Goal: Find contact information: Obtain details needed to contact an individual or organization

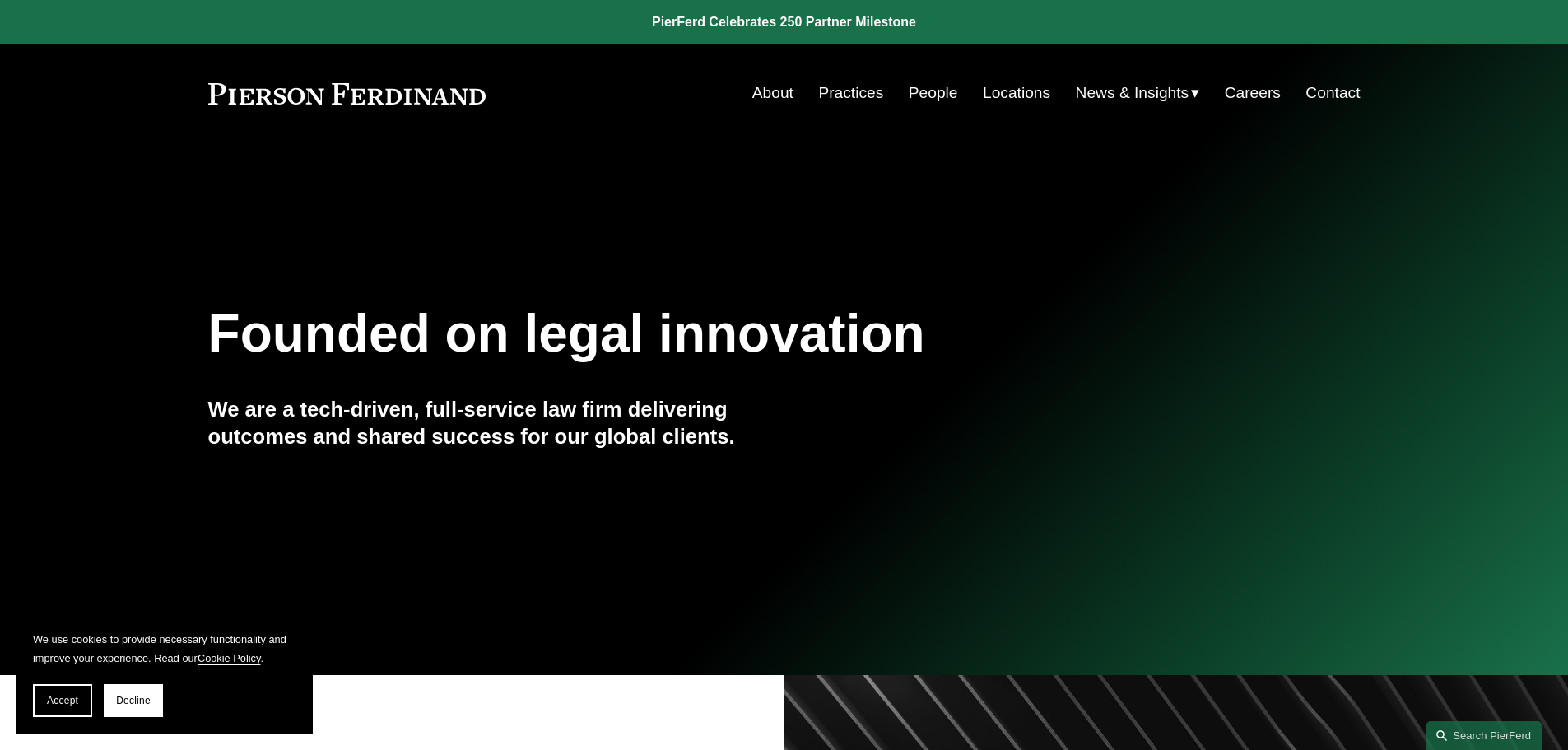
click at [986, 88] on link "Locations" at bounding box center [1017, 92] width 68 height 31
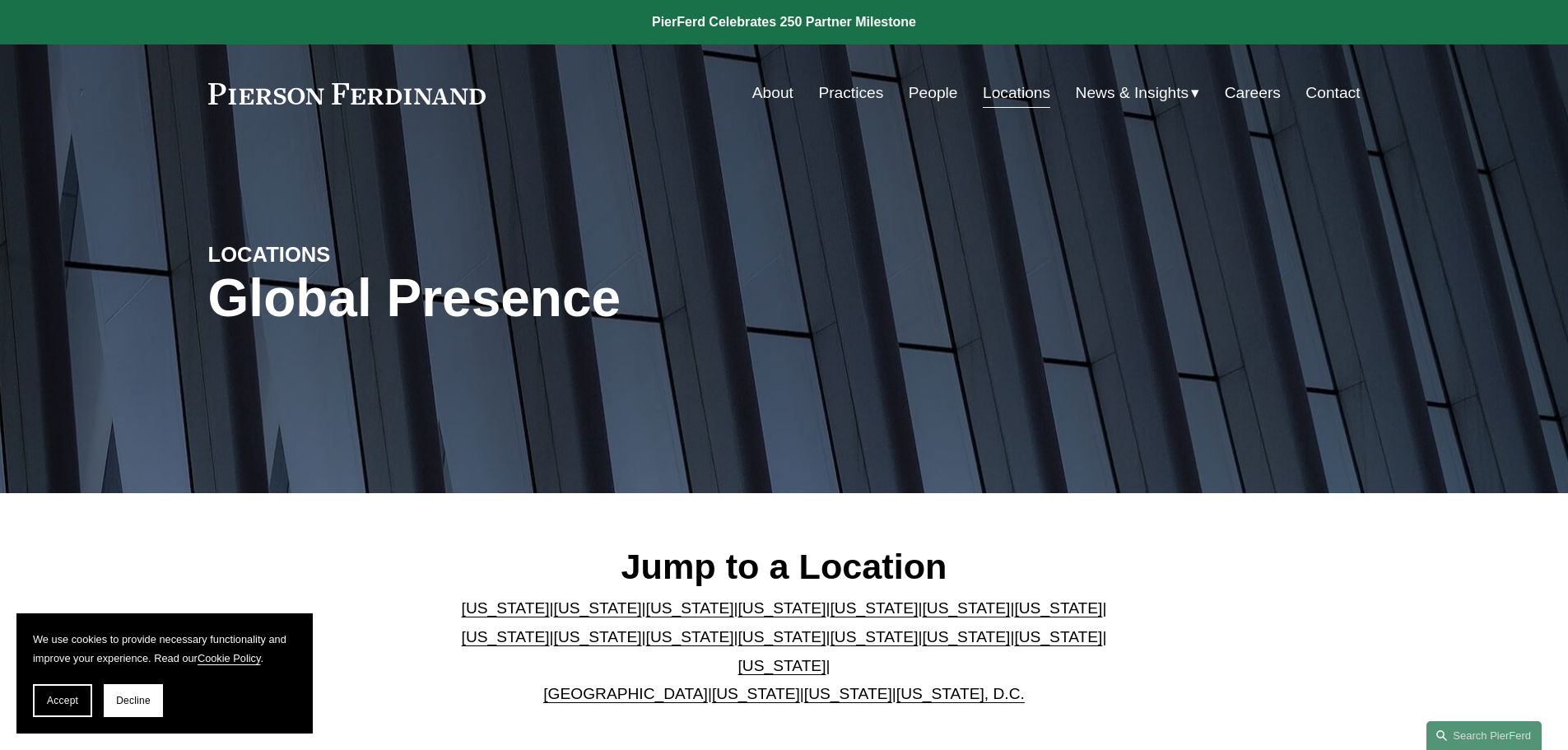
scroll to position [247, 0]
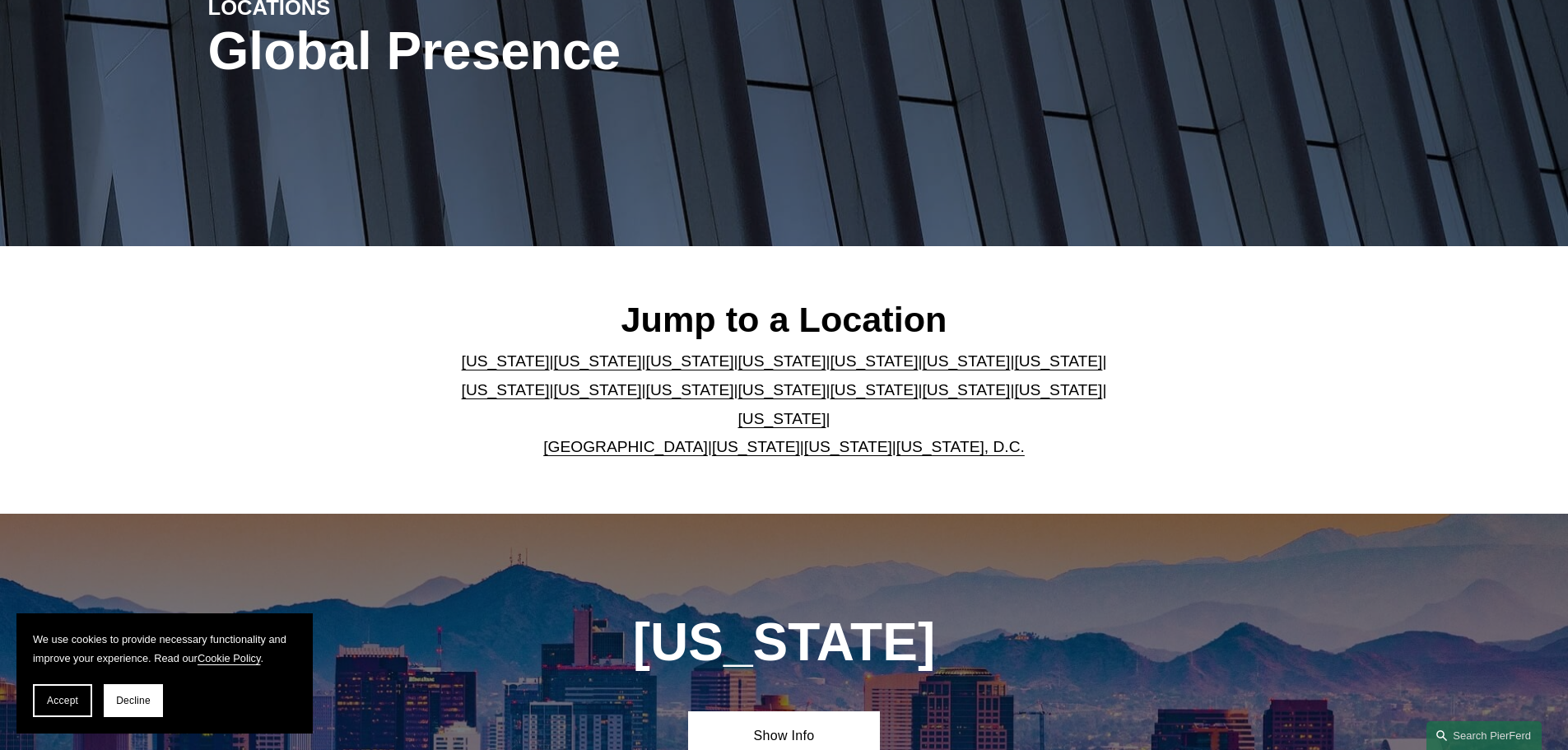
click at [650, 438] on link "[GEOGRAPHIC_DATA]" at bounding box center [625, 446] width 165 height 18
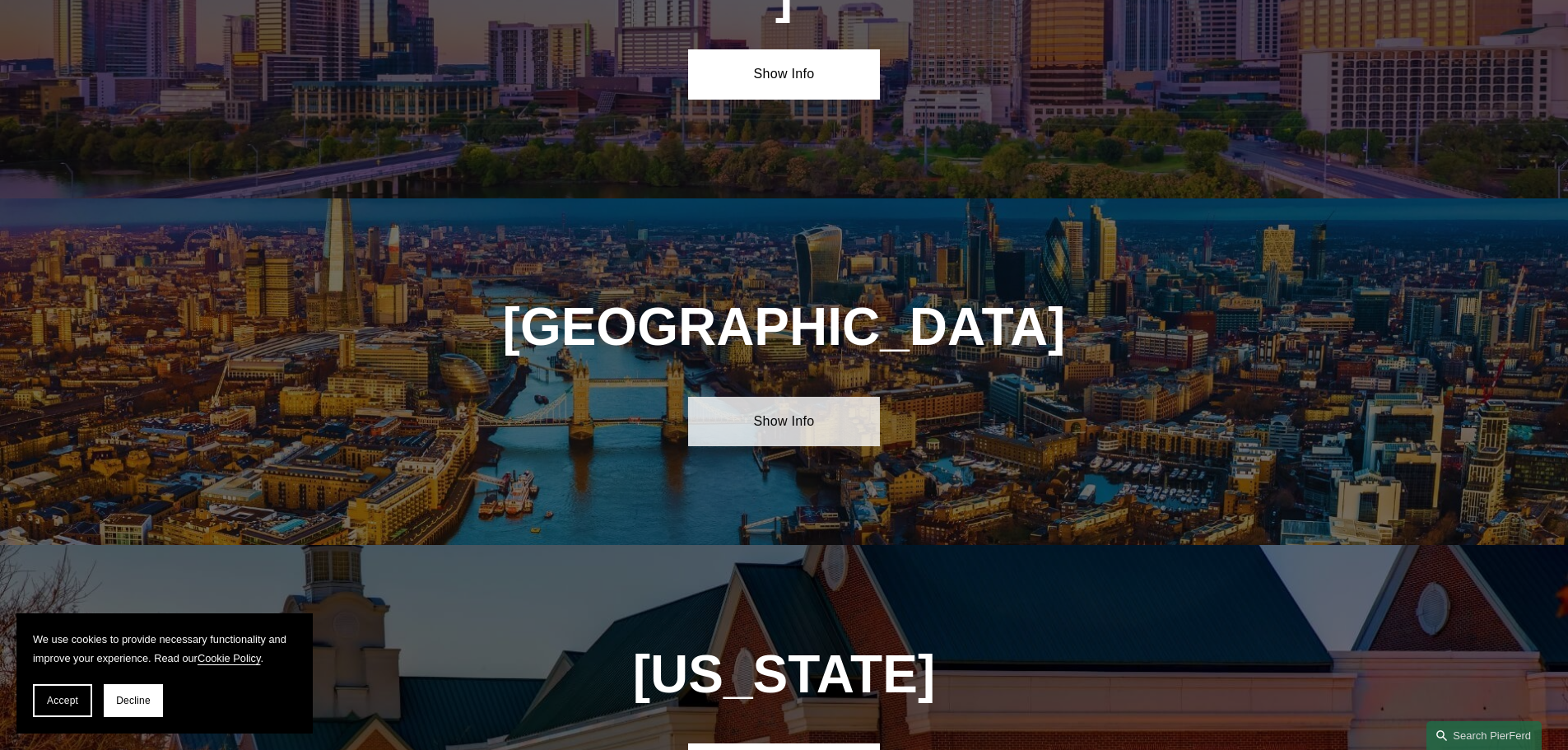
click at [826, 397] on link "Show Info" at bounding box center [783, 421] width 192 height 49
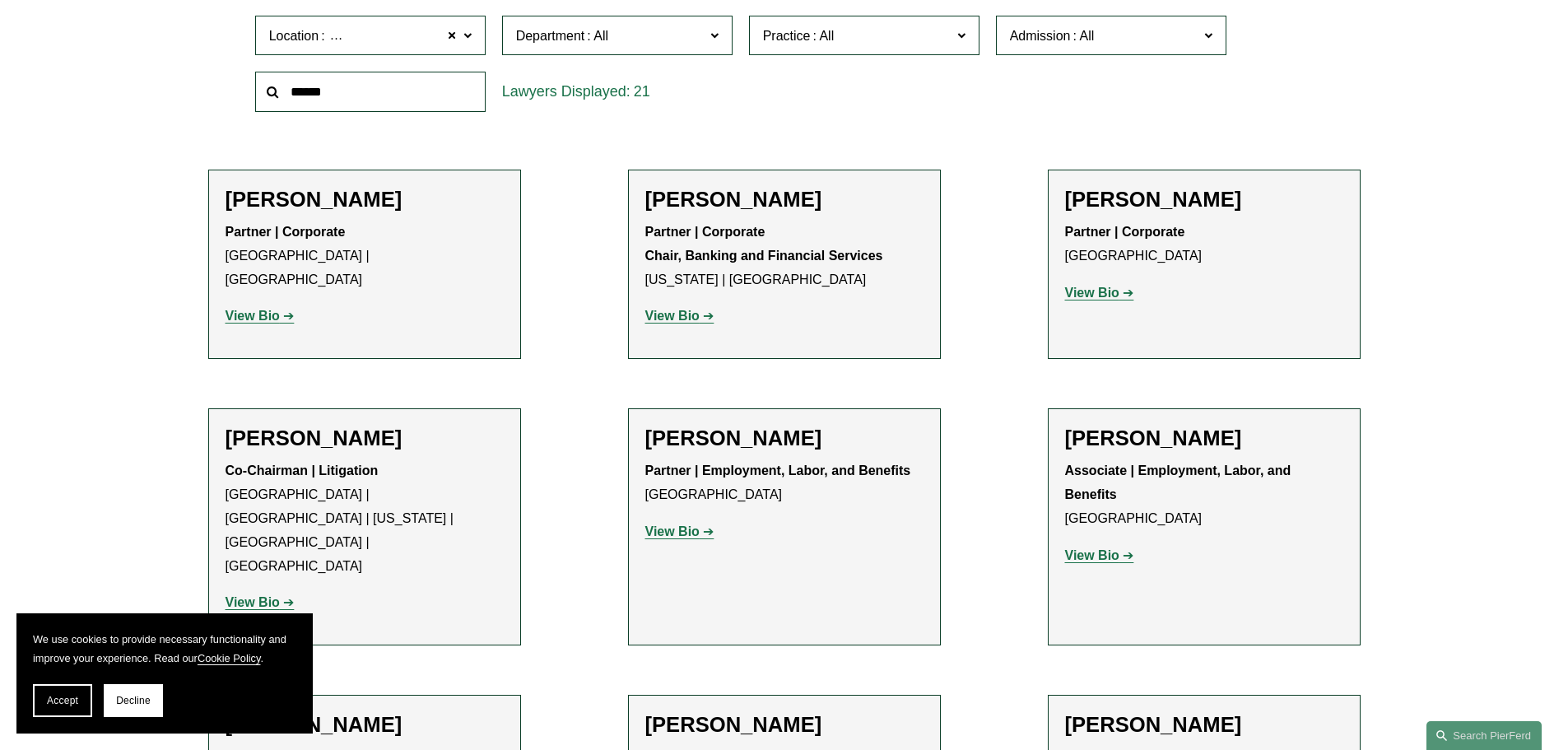
scroll to position [1071, 0]
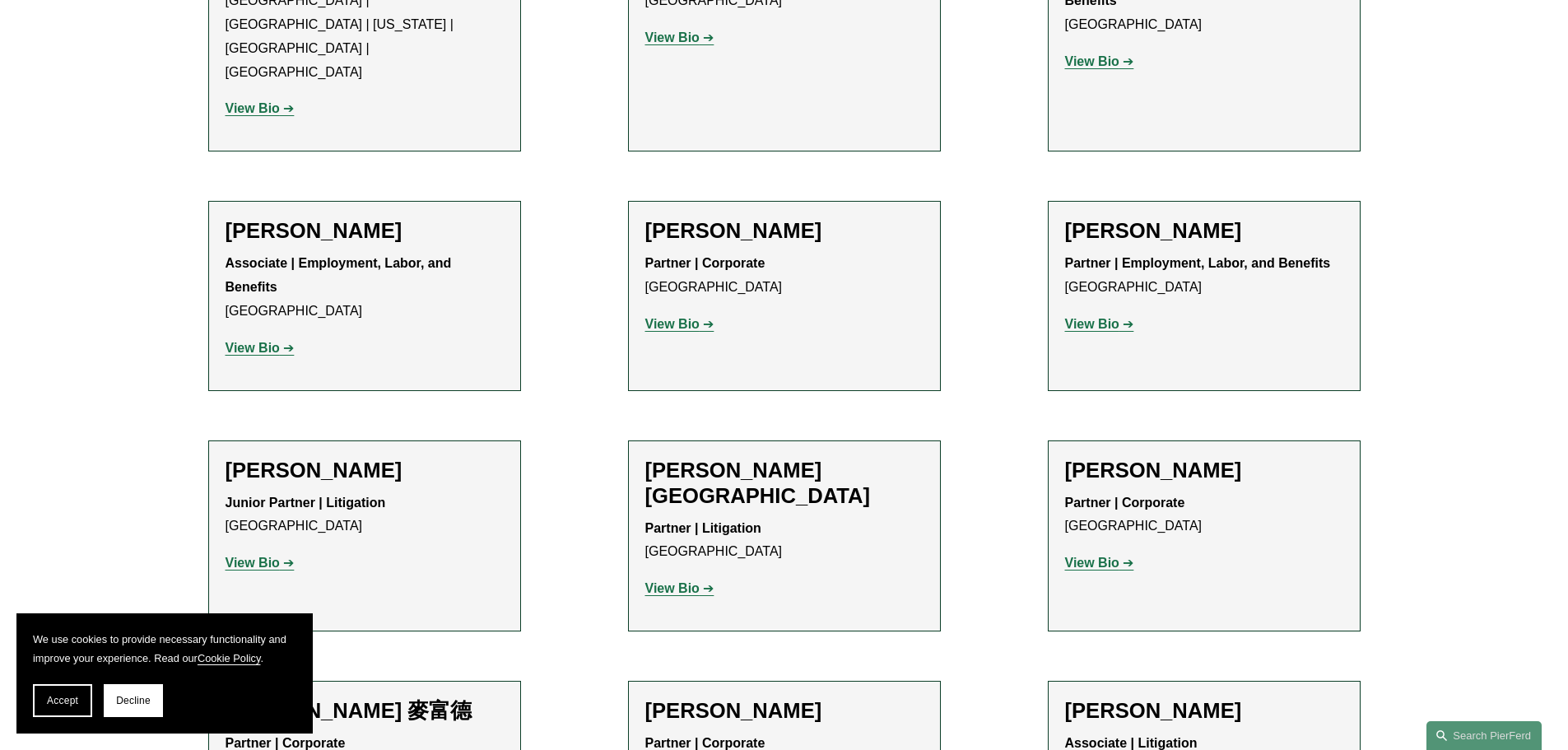
click at [1119, 317] on strong "View Bio" at bounding box center [1092, 324] width 54 height 14
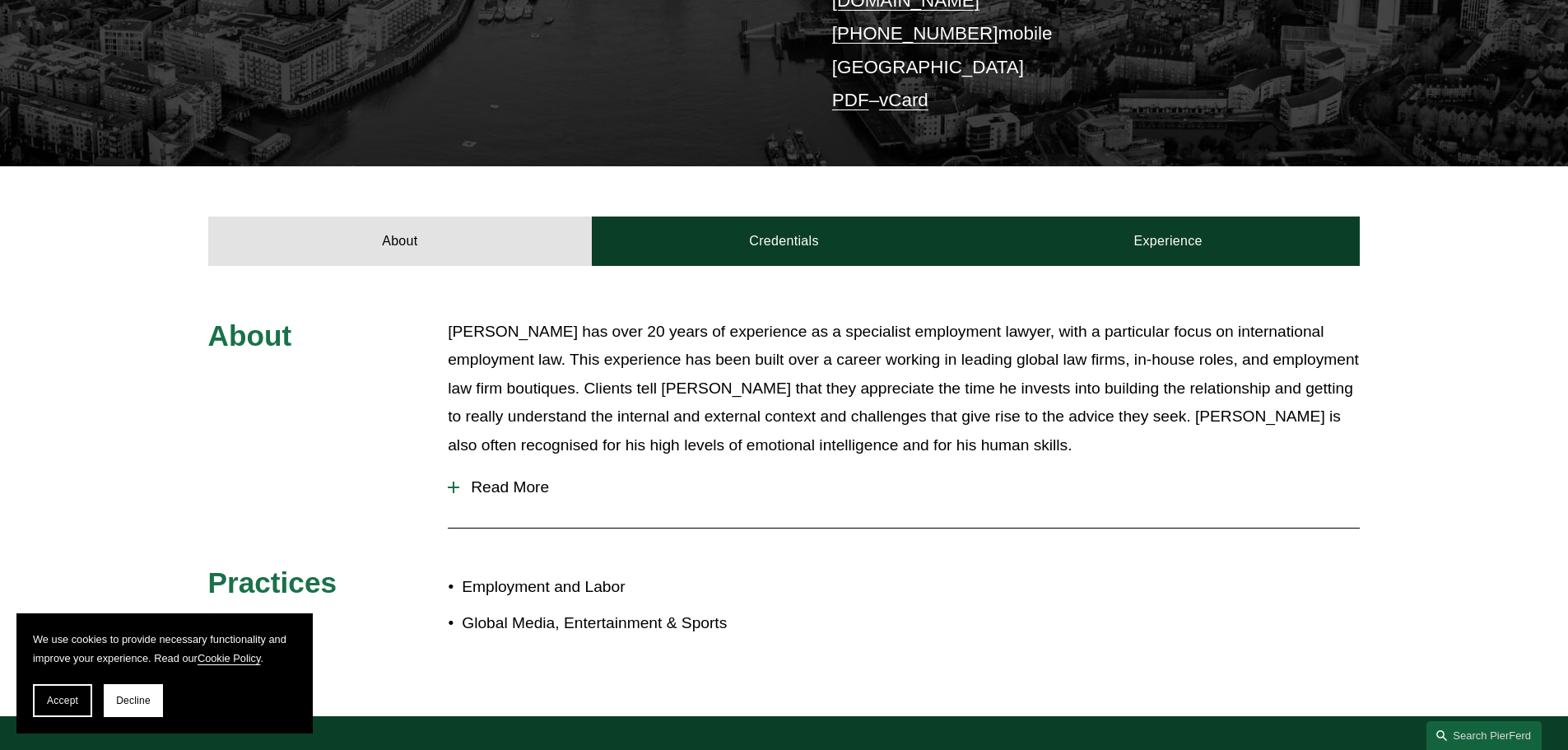
scroll to position [329, 0]
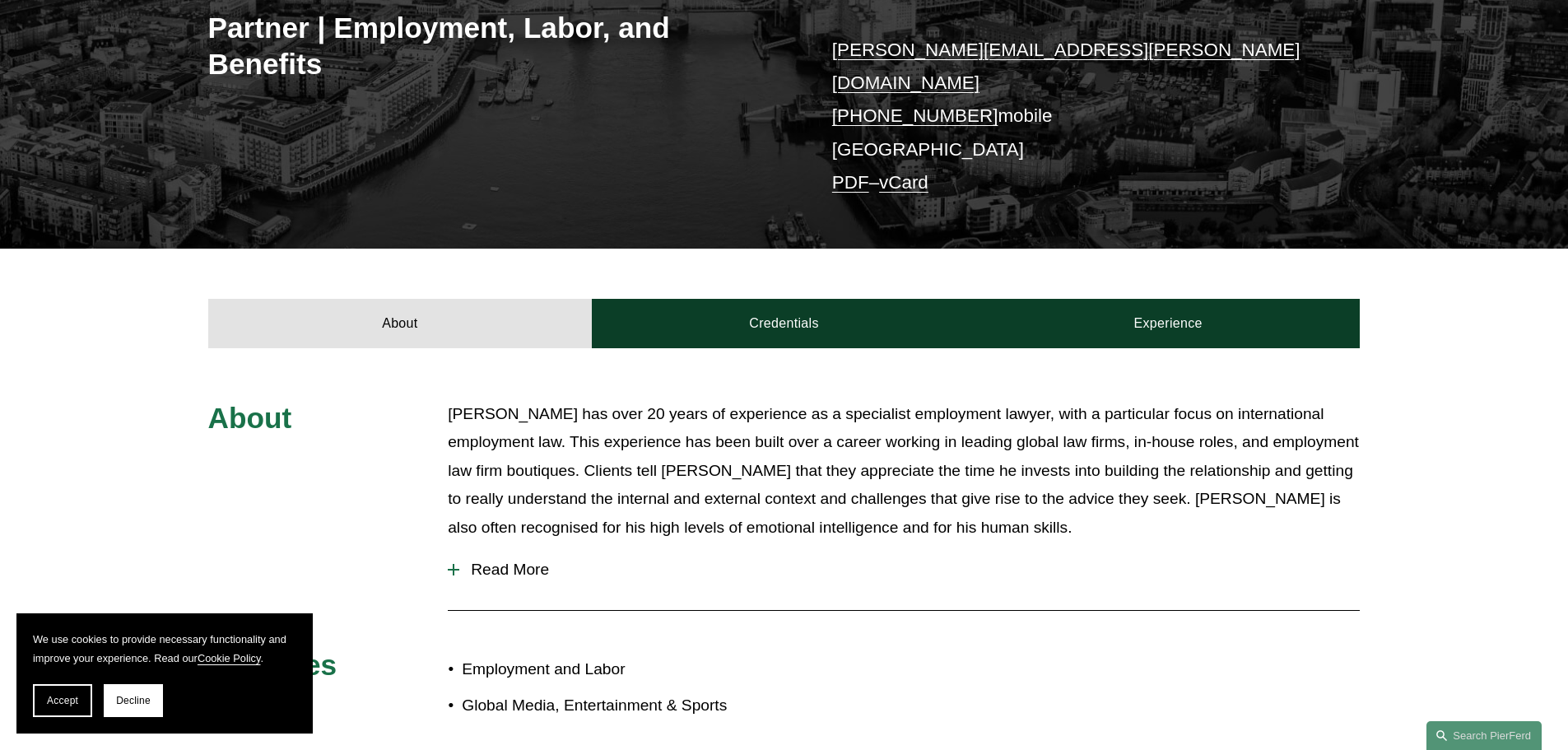
click at [848, 172] on link "PDF" at bounding box center [851, 182] width 37 height 21
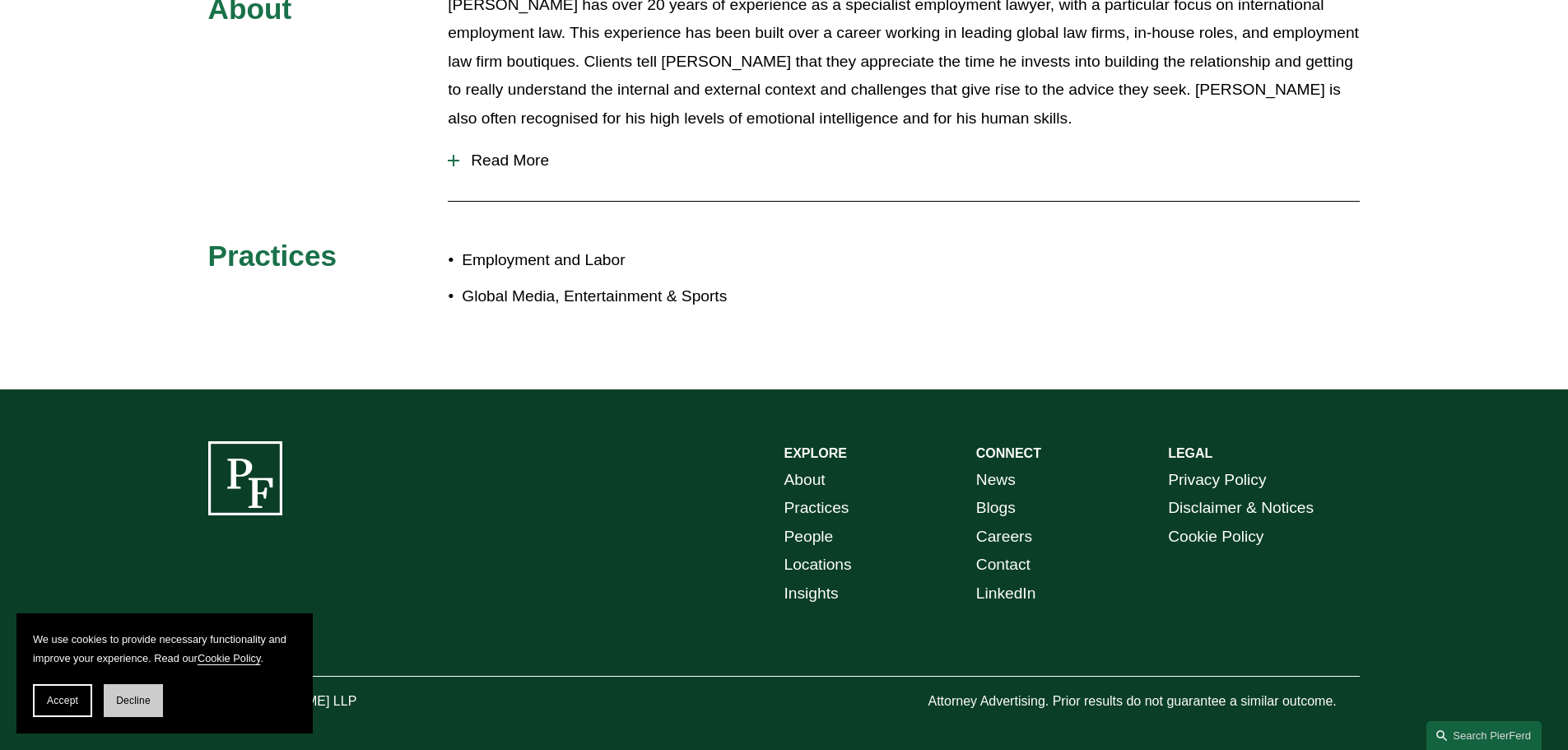
click at [124, 705] on span "Decline" at bounding box center [133, 701] width 34 height 12
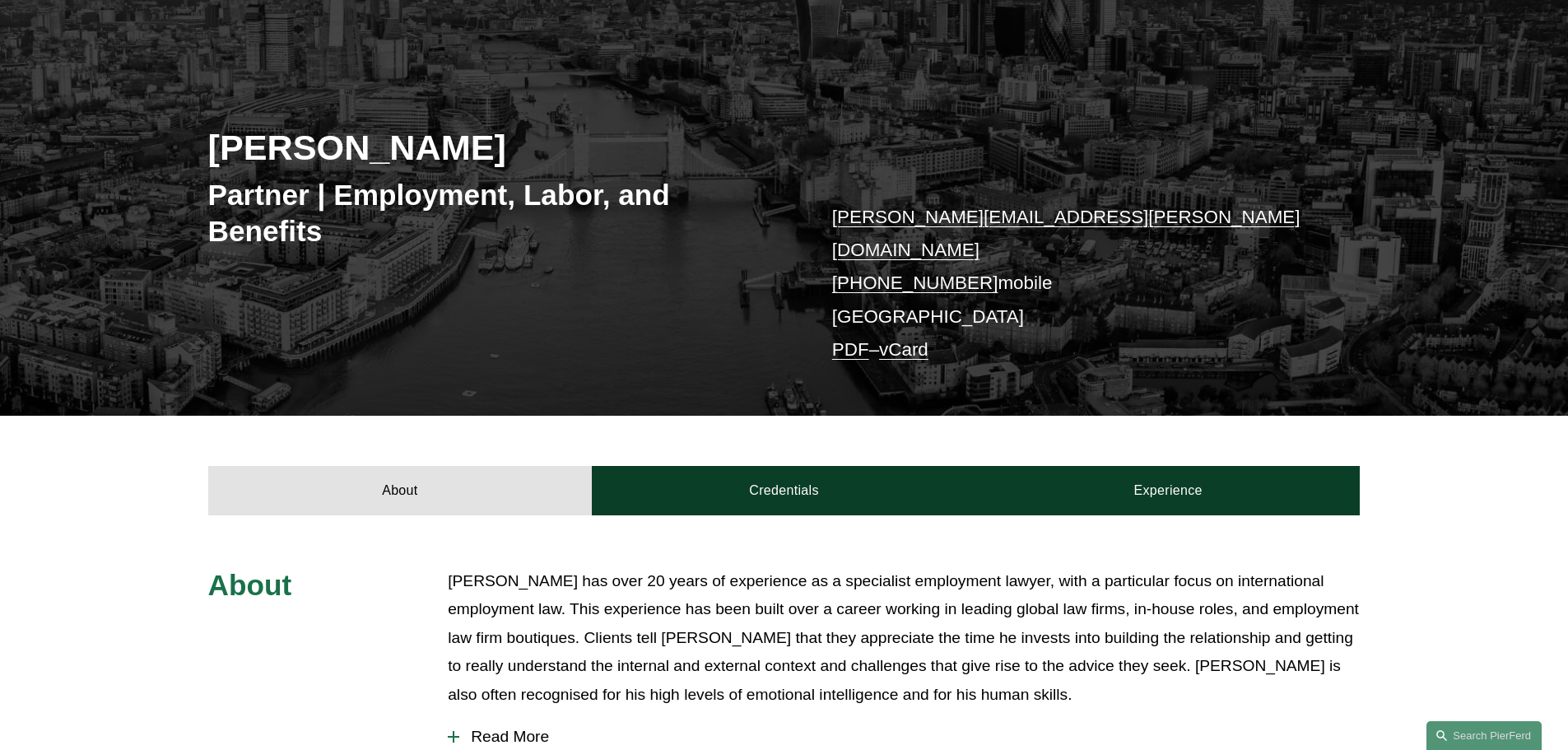
scroll to position [0, 0]
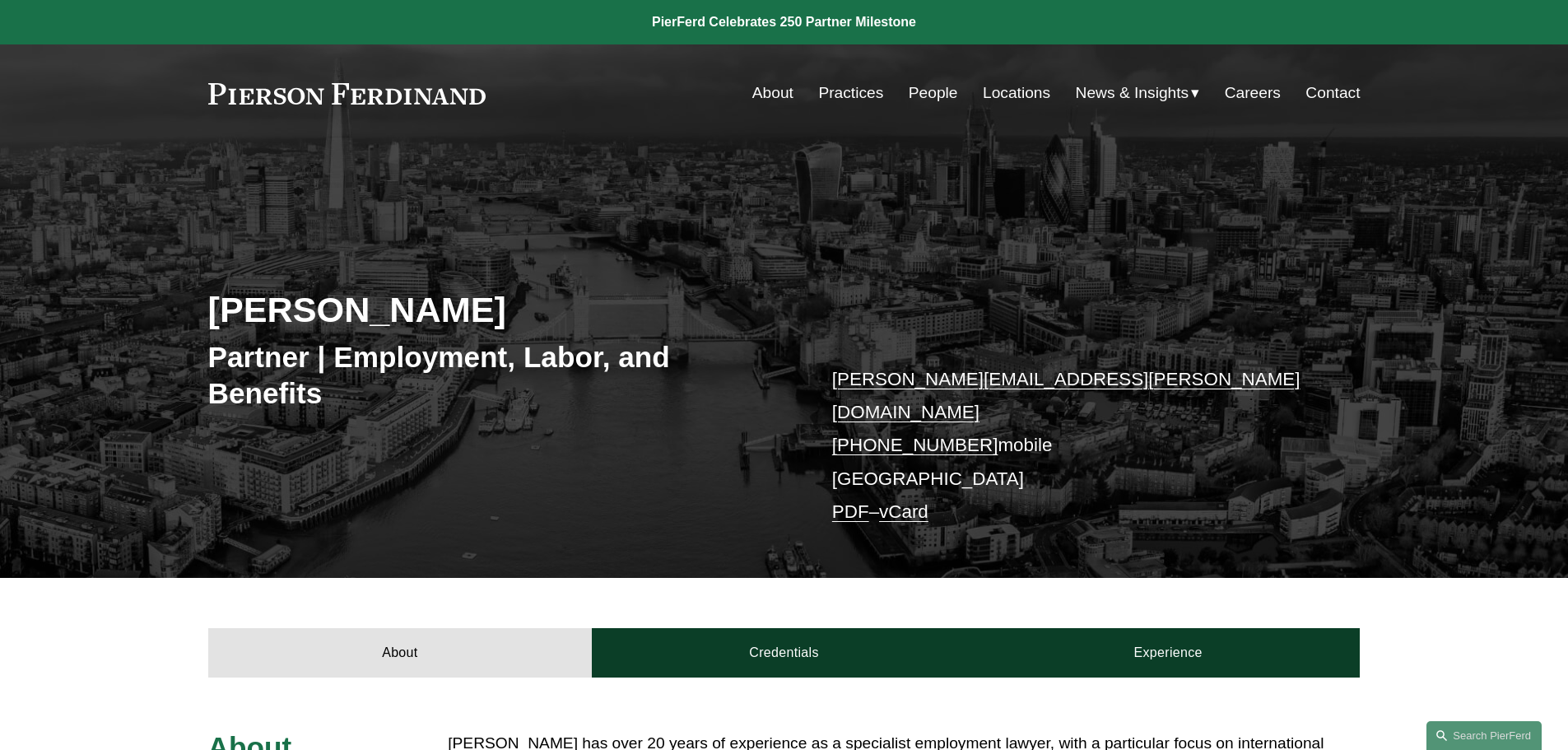
click at [930, 493] on p "richard.harvey@pierferd.com +44 79 0171 6652 mobile London PDF – vCard" at bounding box center [1072, 446] width 479 height 167
click at [925, 501] on link "vCard" at bounding box center [904, 511] width 49 height 21
click at [1034, 99] on link "Locations" at bounding box center [1017, 92] width 68 height 31
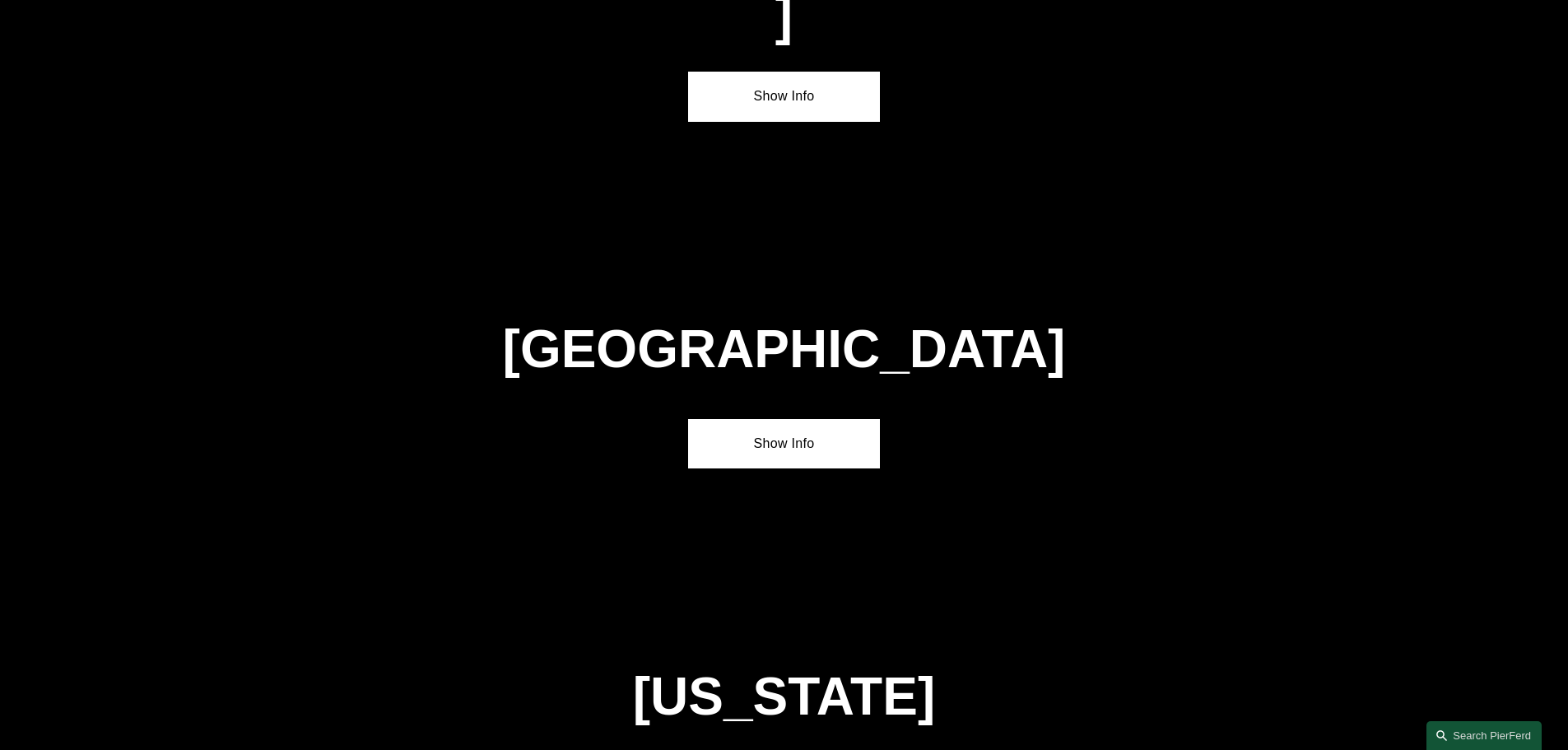
scroll to position [6093, 0]
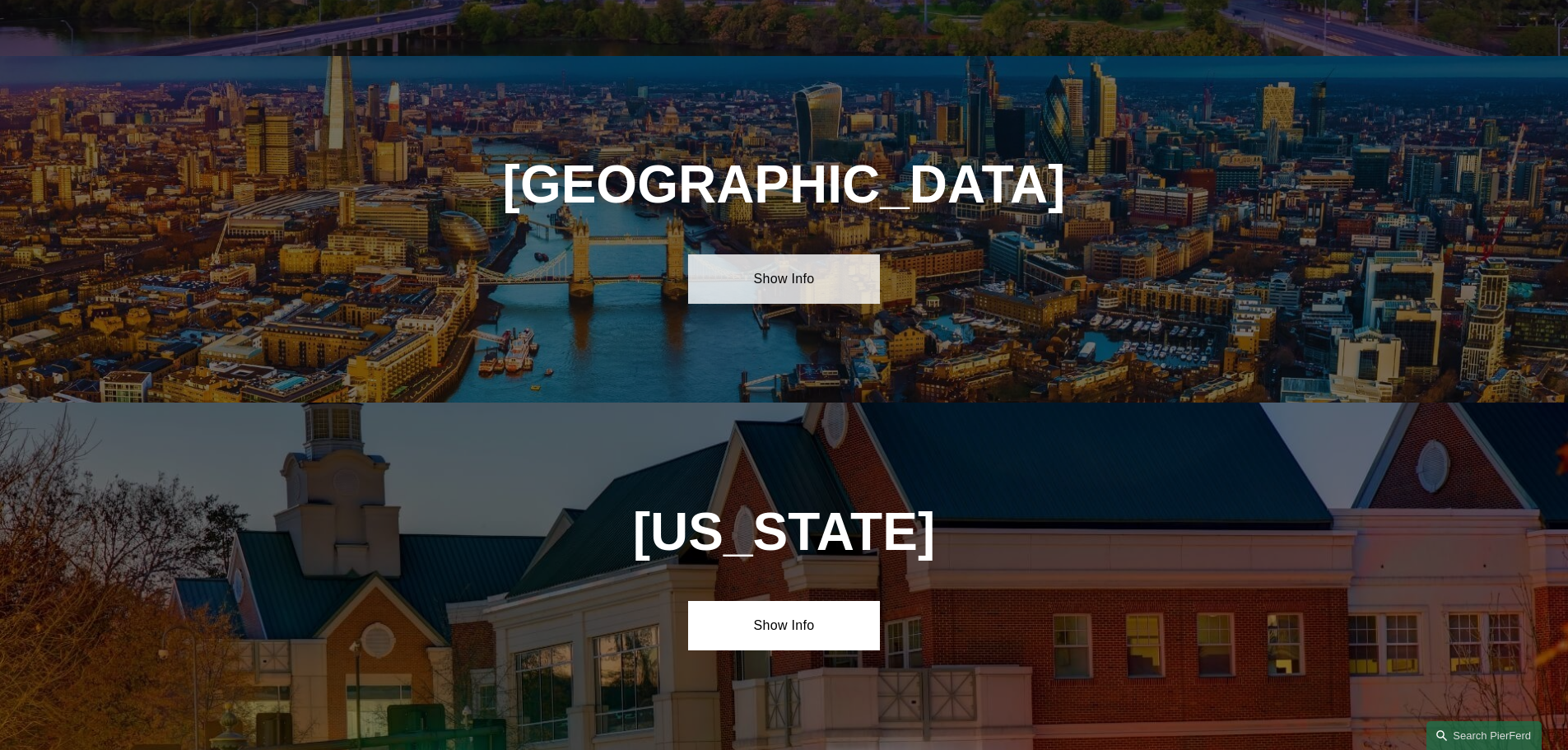
click at [838, 254] on link "Show Info" at bounding box center [783, 279] width 192 height 49
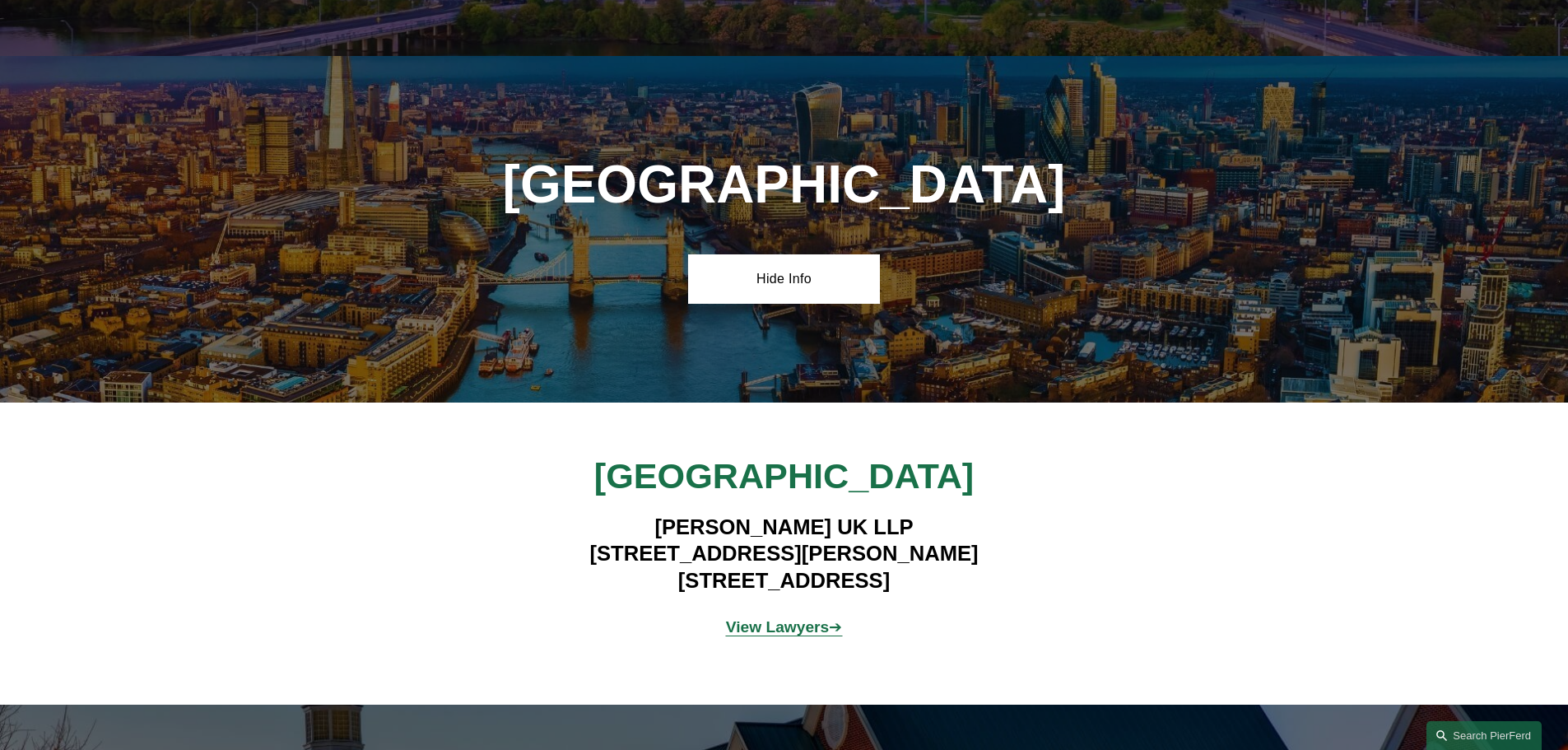
click at [701, 514] on h4 "[PERSON_NAME] UK LLP [STREET_ADDRESS][PERSON_NAME]" at bounding box center [783, 553] width 479 height 80
click at [732, 254] on link "Hide Info" at bounding box center [783, 279] width 192 height 49
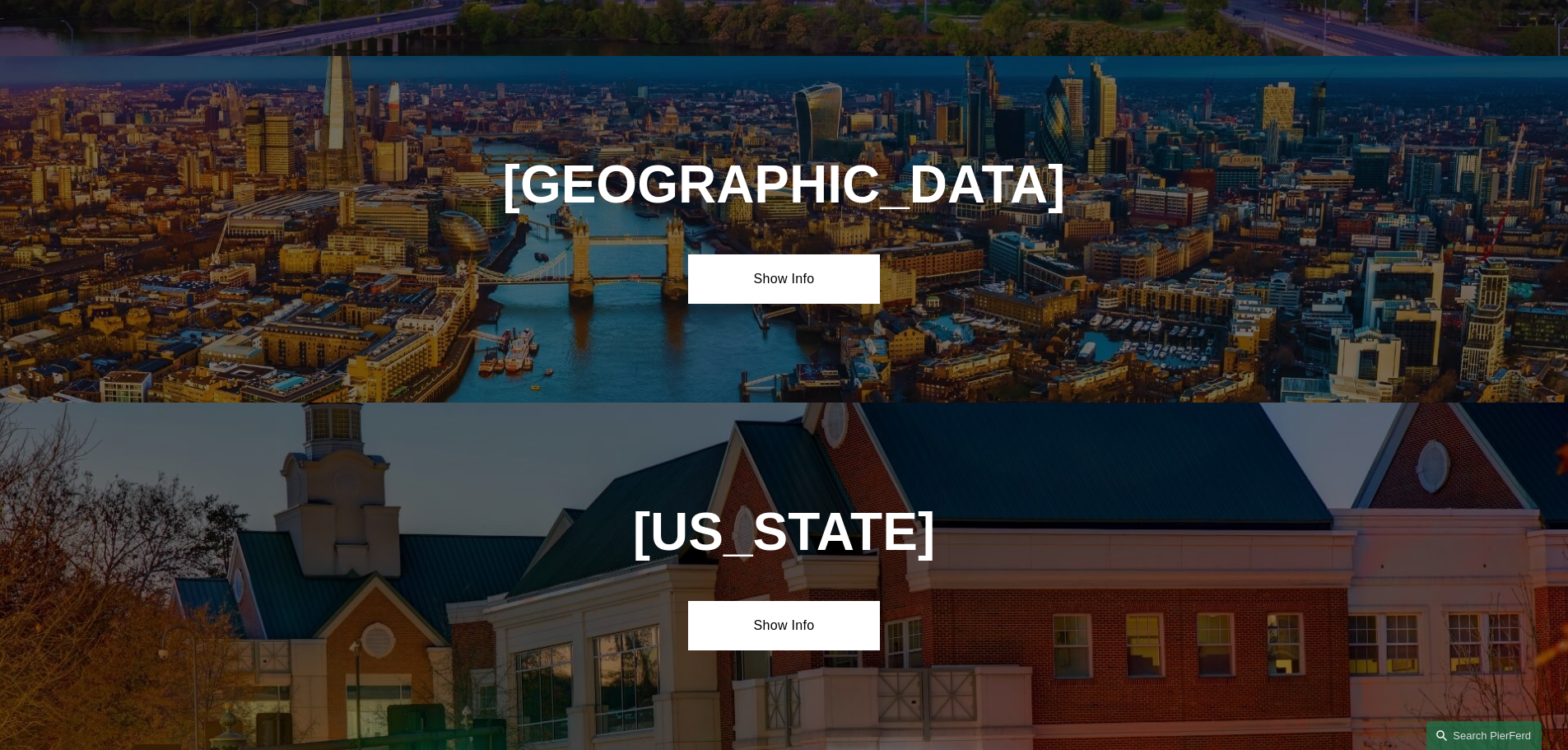
scroll to position [5764, 0]
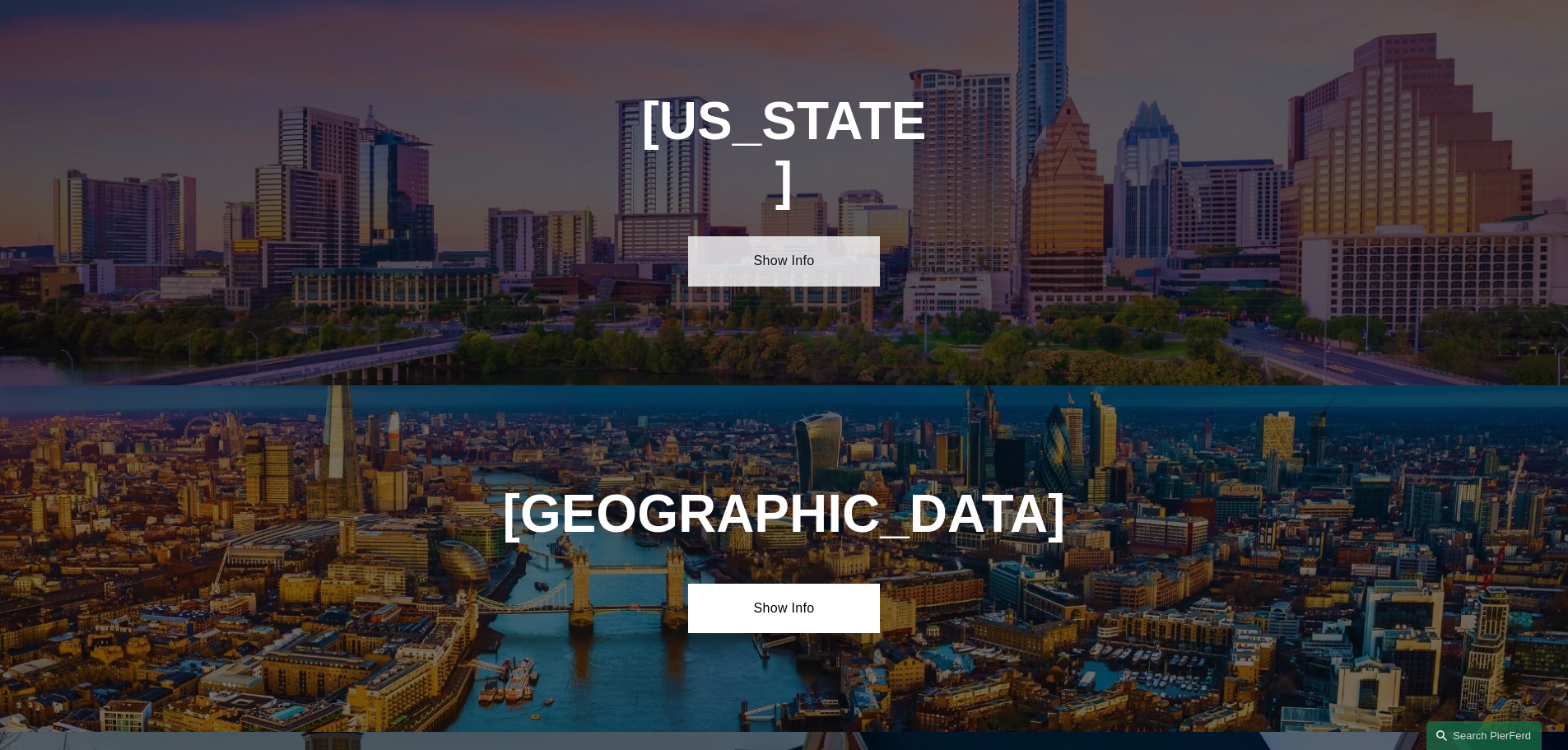
click at [783, 236] on link "Show Info" at bounding box center [783, 260] width 192 height 49
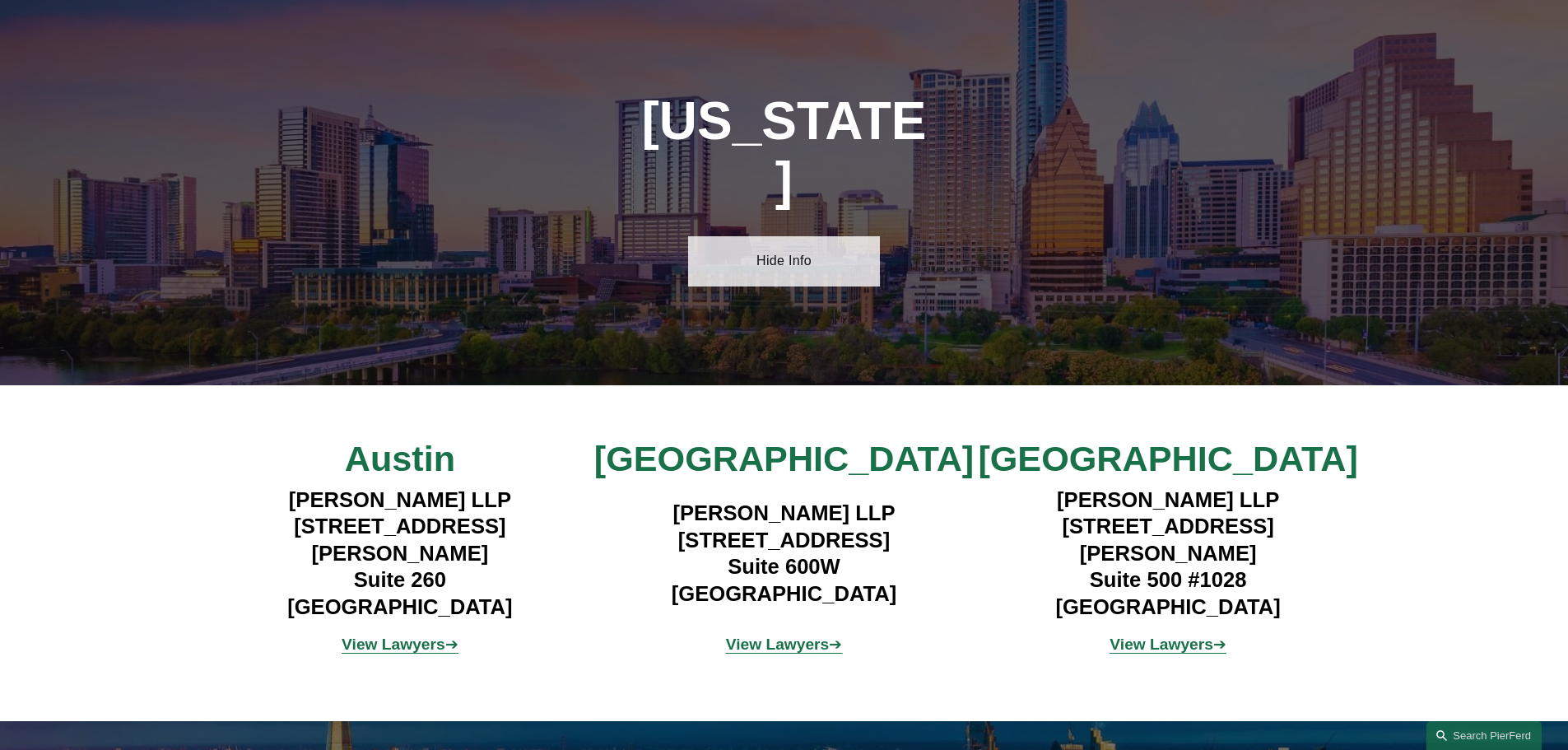
click at [782, 236] on link "Hide Info" at bounding box center [783, 260] width 192 height 49
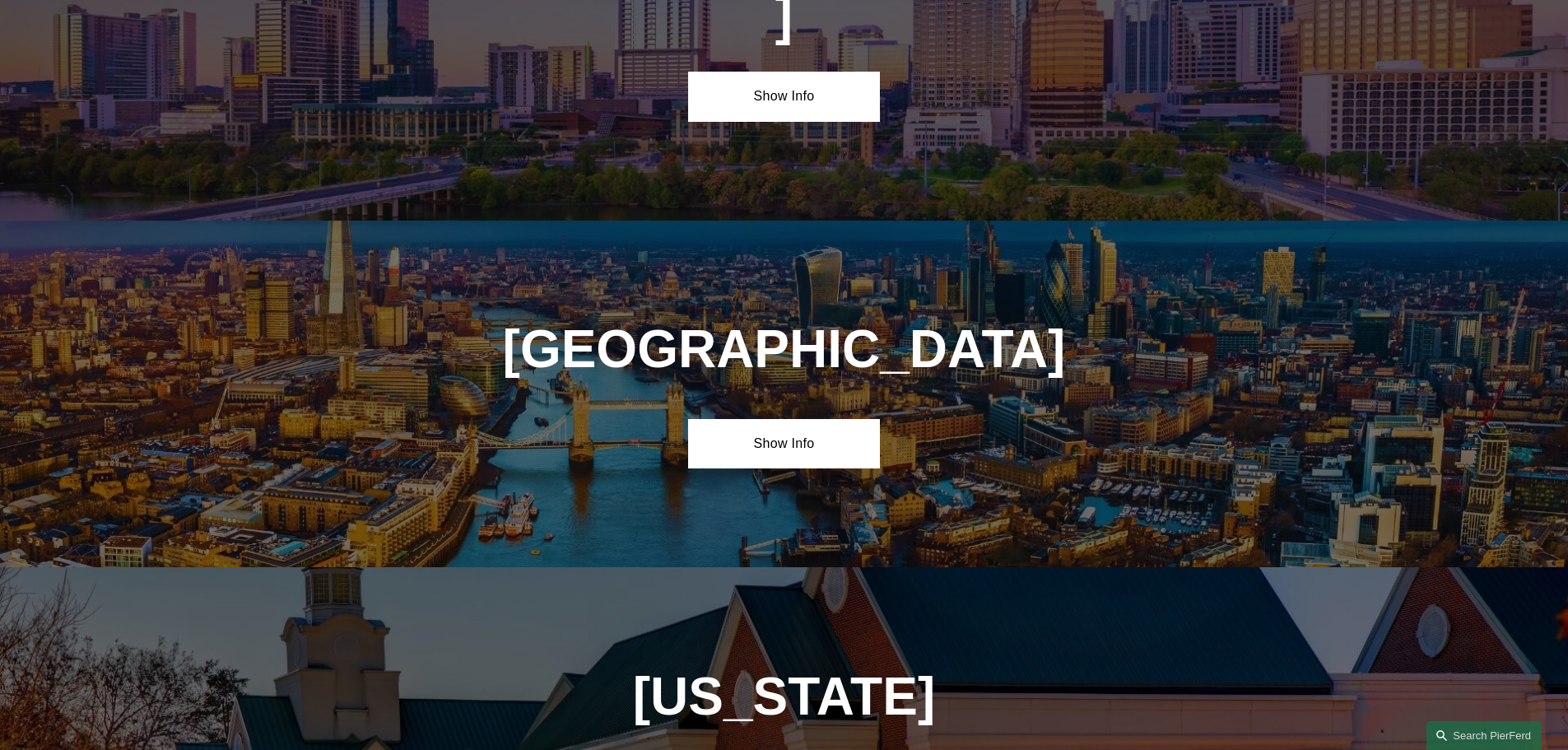
scroll to position [6011, 0]
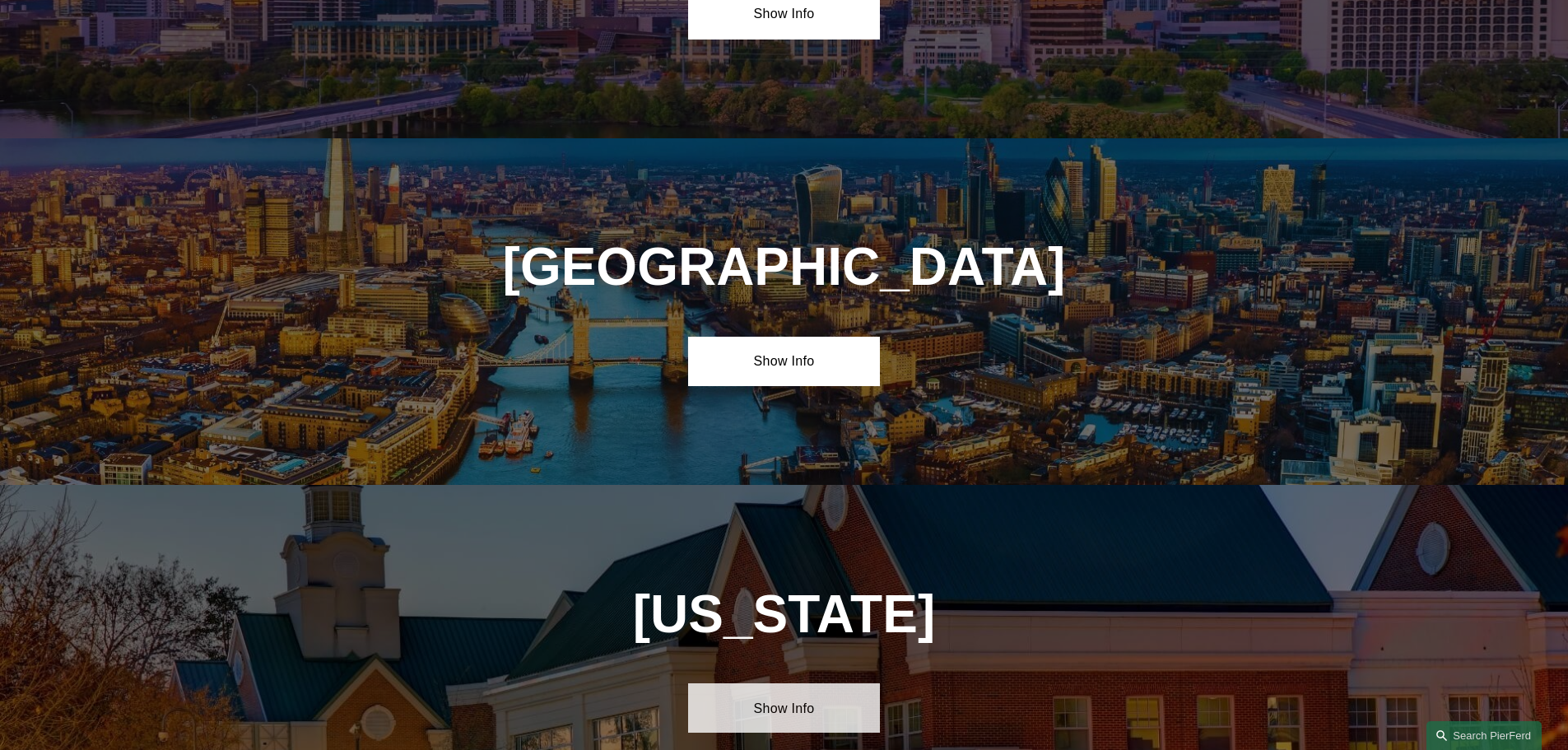
click at [797, 683] on link "Show Info" at bounding box center [783, 707] width 192 height 49
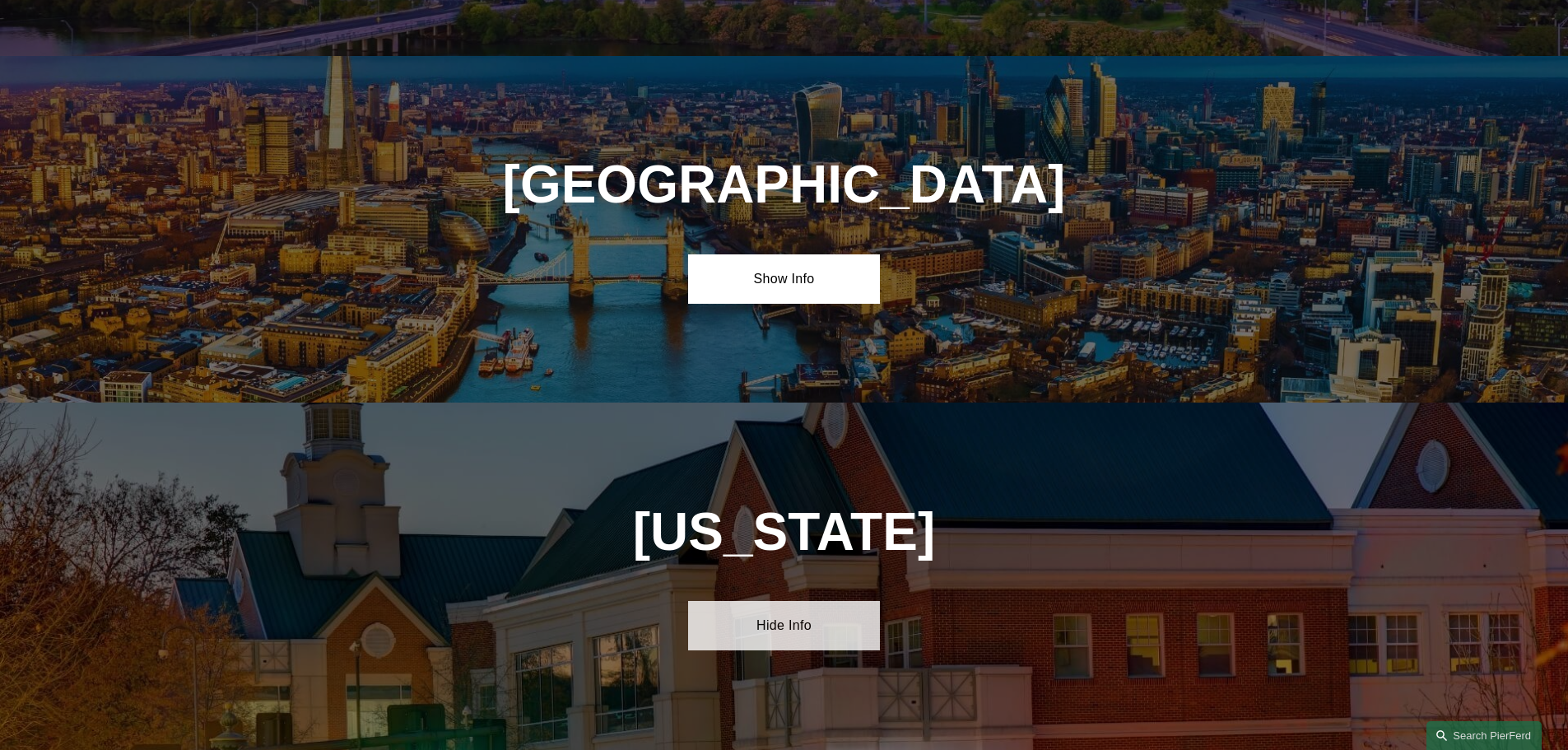
click at [787, 601] on link "Hide Info" at bounding box center [783, 625] width 192 height 49
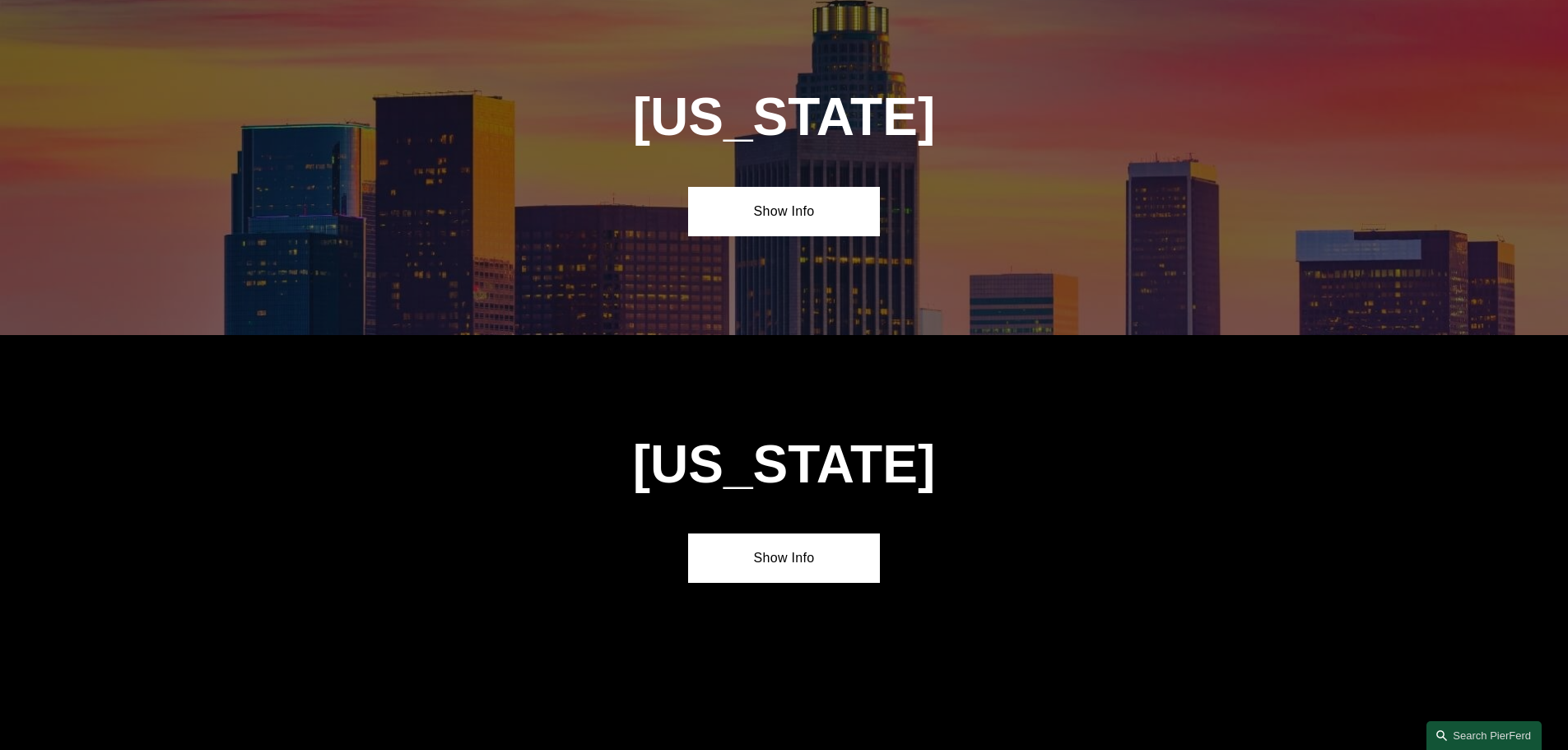
scroll to position [542, 0]
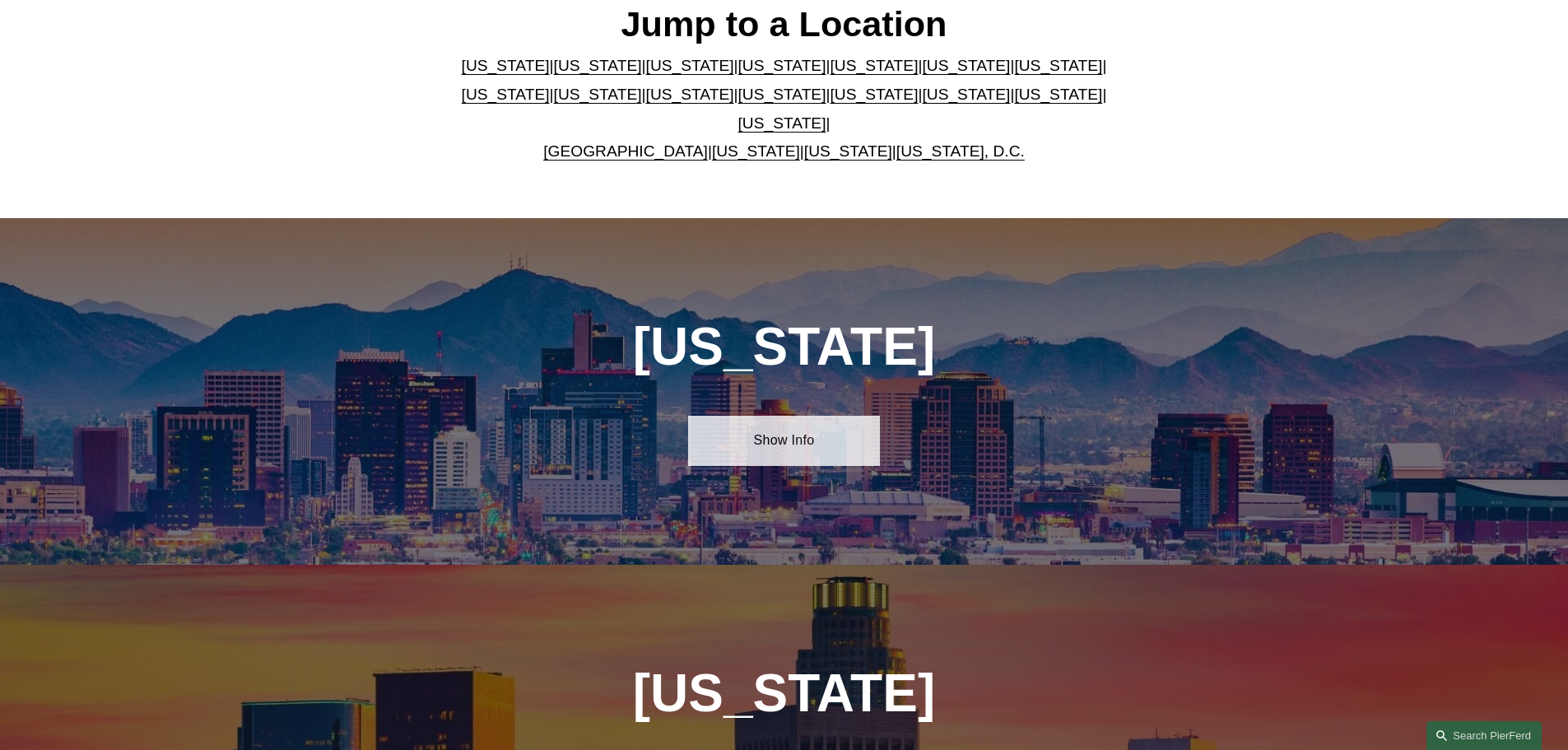
click at [761, 417] on link "Show Info" at bounding box center [783, 440] width 192 height 49
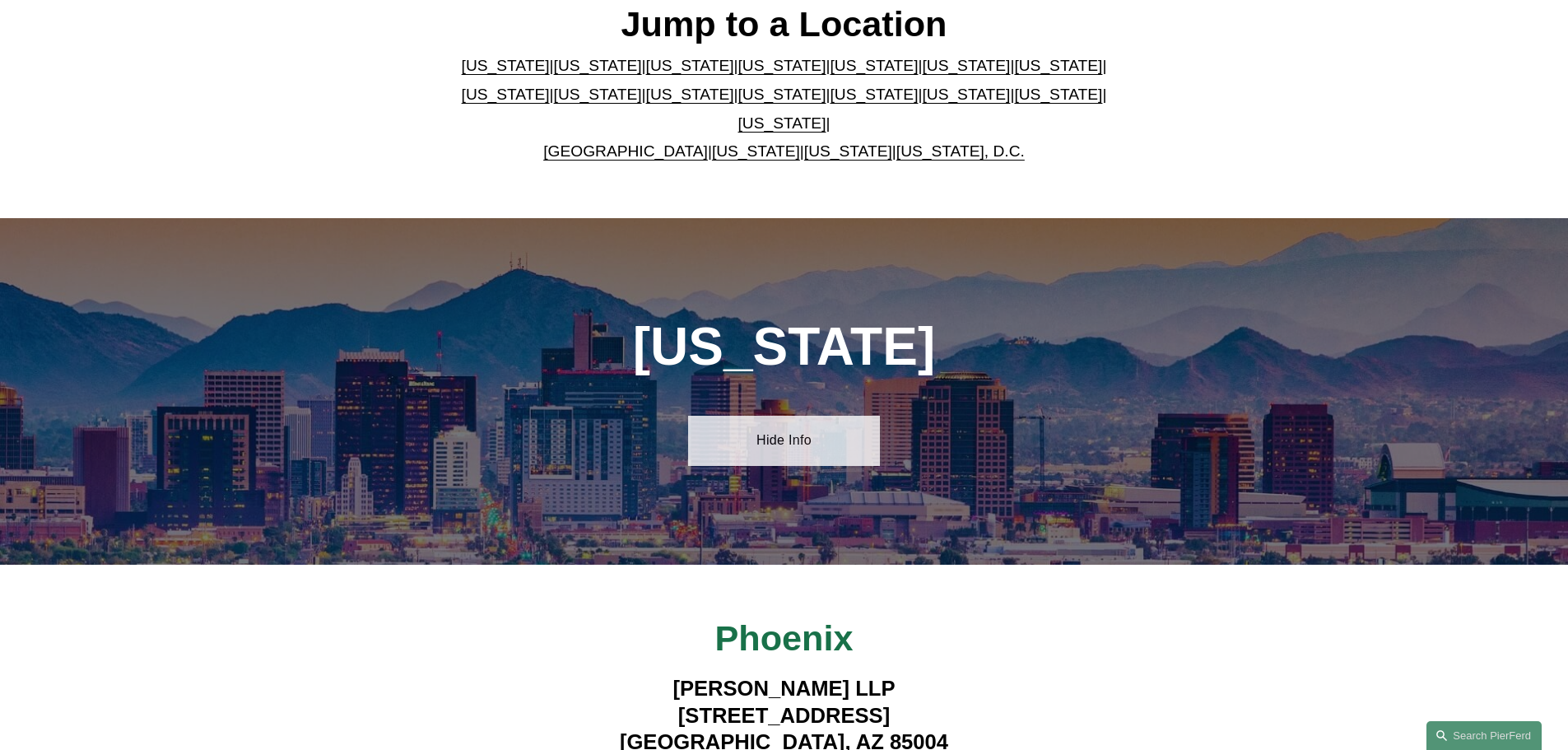
click at [802, 444] on link "Hide Info" at bounding box center [783, 440] width 192 height 49
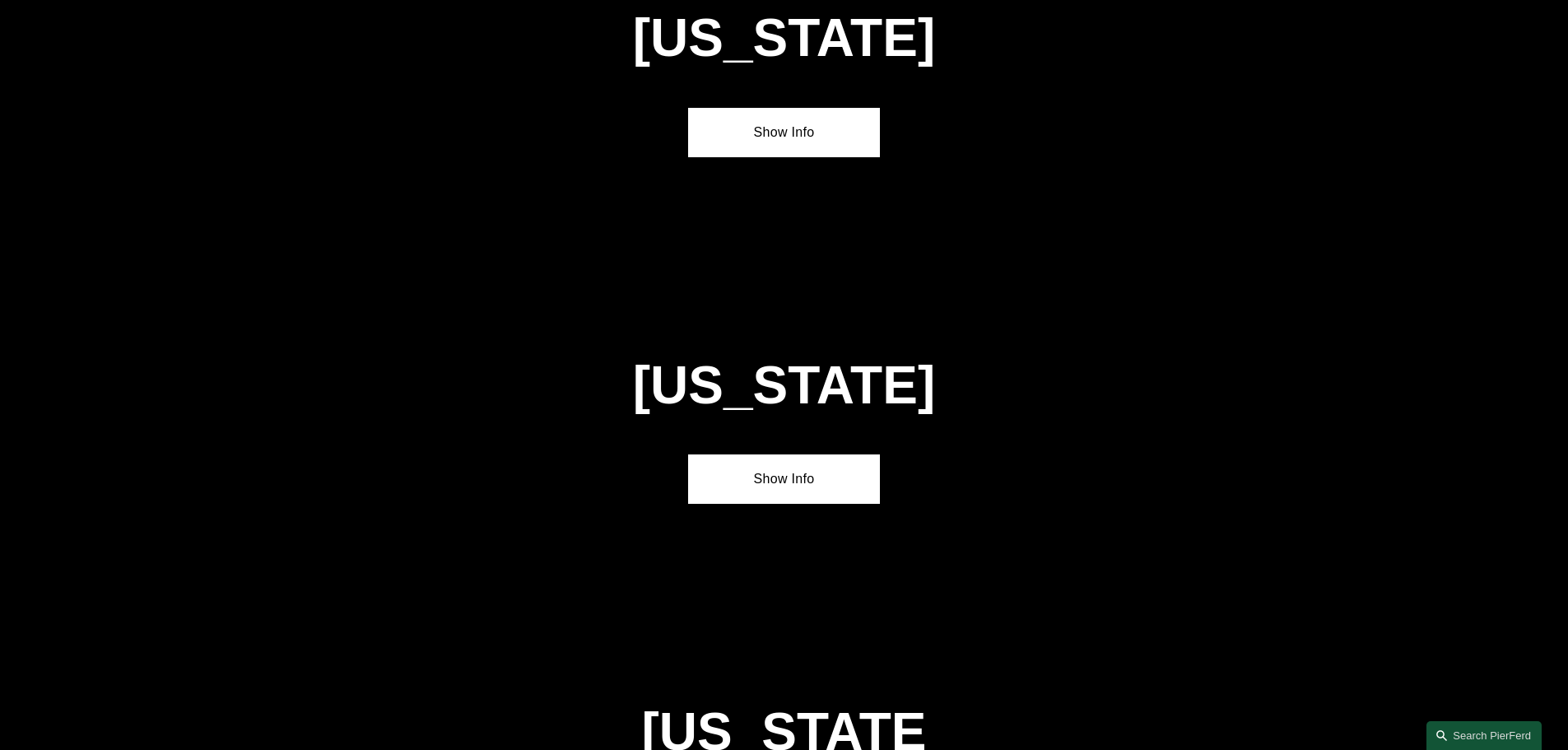
scroll to position [4907, 0]
